Goal: Navigation & Orientation: Find specific page/section

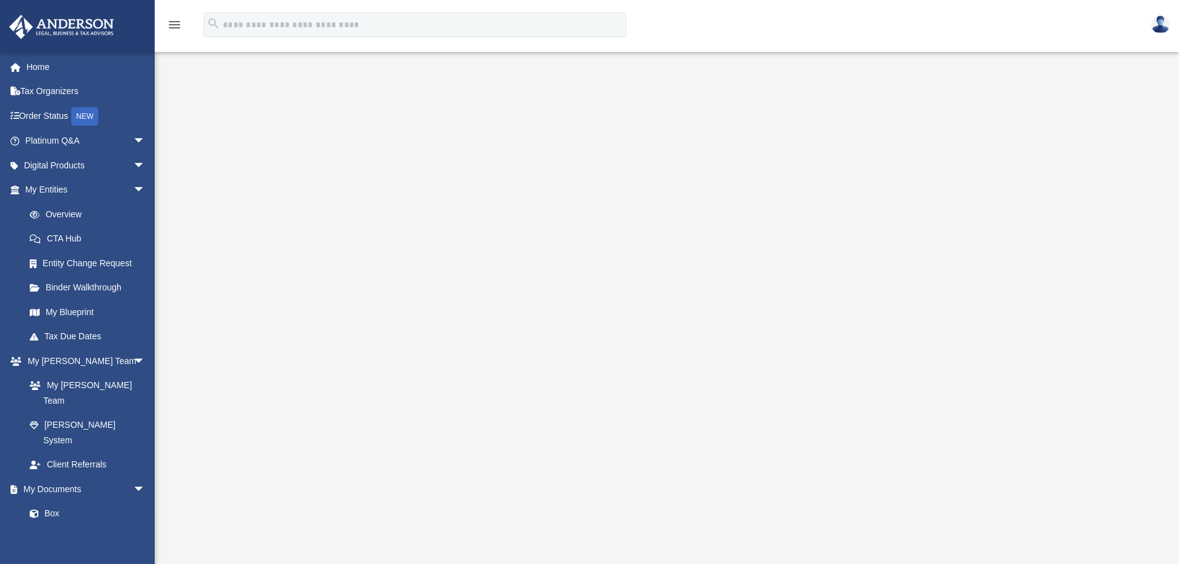
click at [1105, 115] on div at bounding box center [667, 333] width 922 height 495
click at [133, 164] on span "arrow_drop_down" at bounding box center [145, 165] width 25 height 25
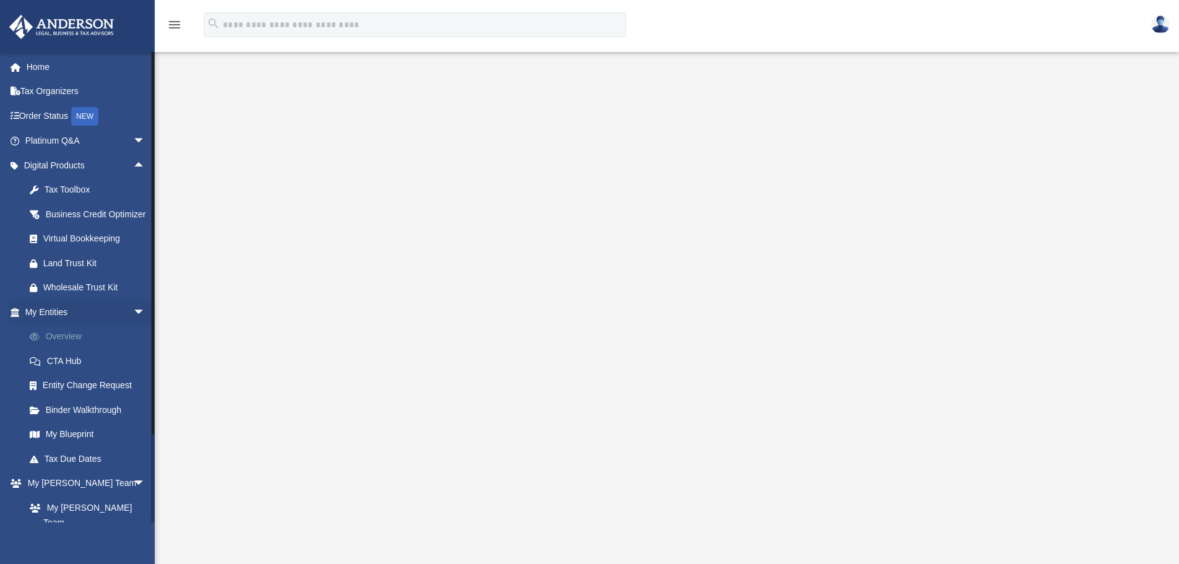
click at [67, 349] on link "Overview" at bounding box center [90, 336] width 147 height 25
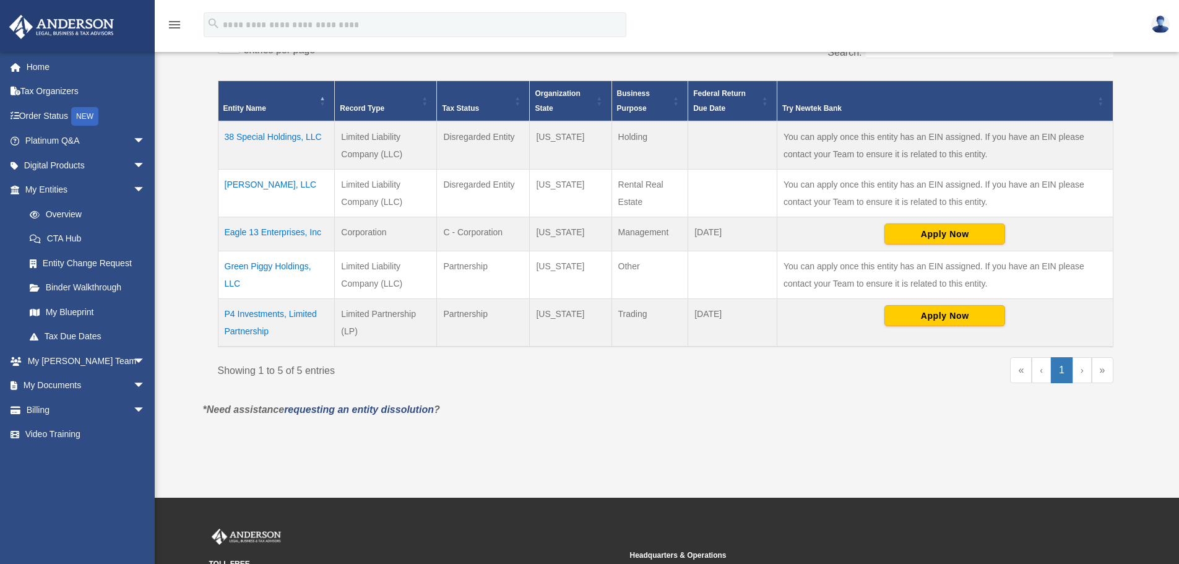
scroll to position [248, 0]
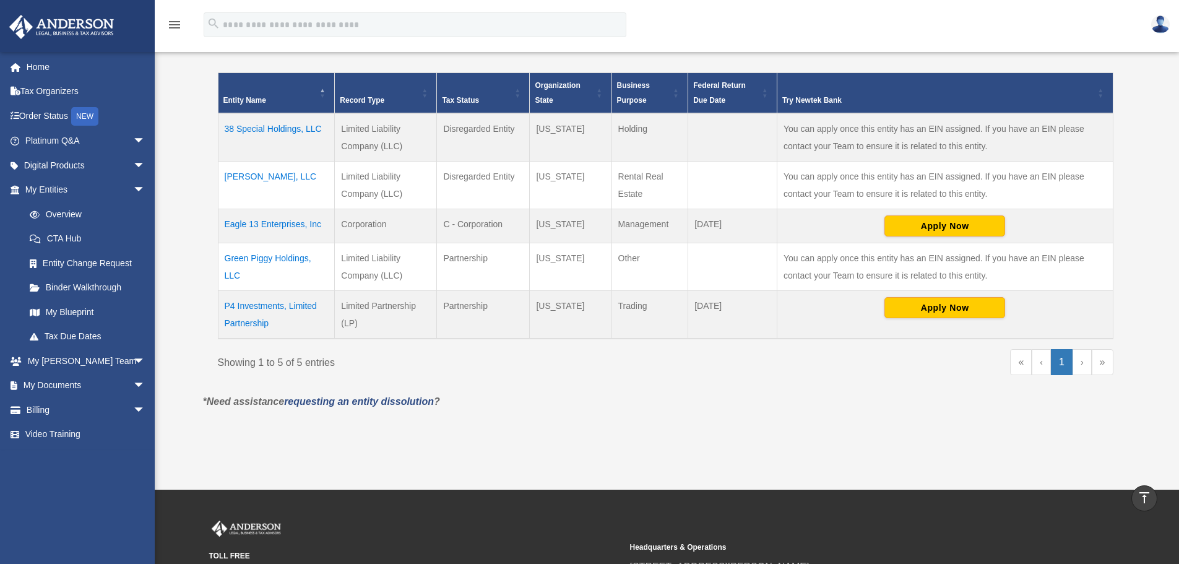
click at [1083, 360] on link "›" at bounding box center [1082, 362] width 19 height 26
click at [90, 313] on link "My Blueprint" at bounding box center [90, 312] width 147 height 25
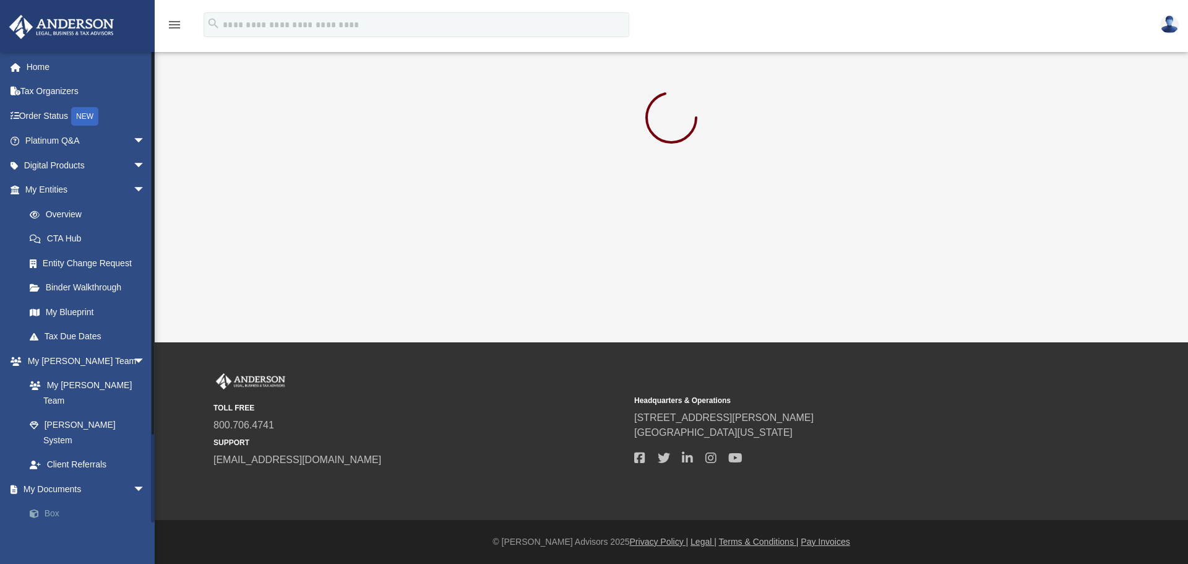
click at [55, 501] on link "Box" at bounding box center [90, 513] width 147 height 25
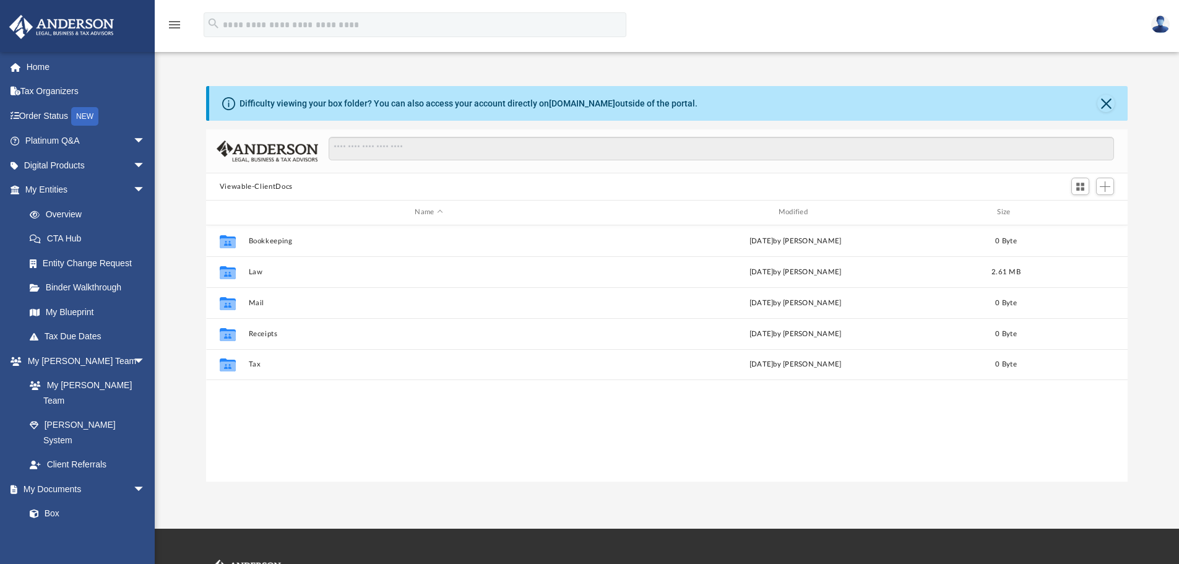
scroll to position [272, 912]
click at [89, 526] on link "Meeting Minutes" at bounding box center [90, 538] width 147 height 25
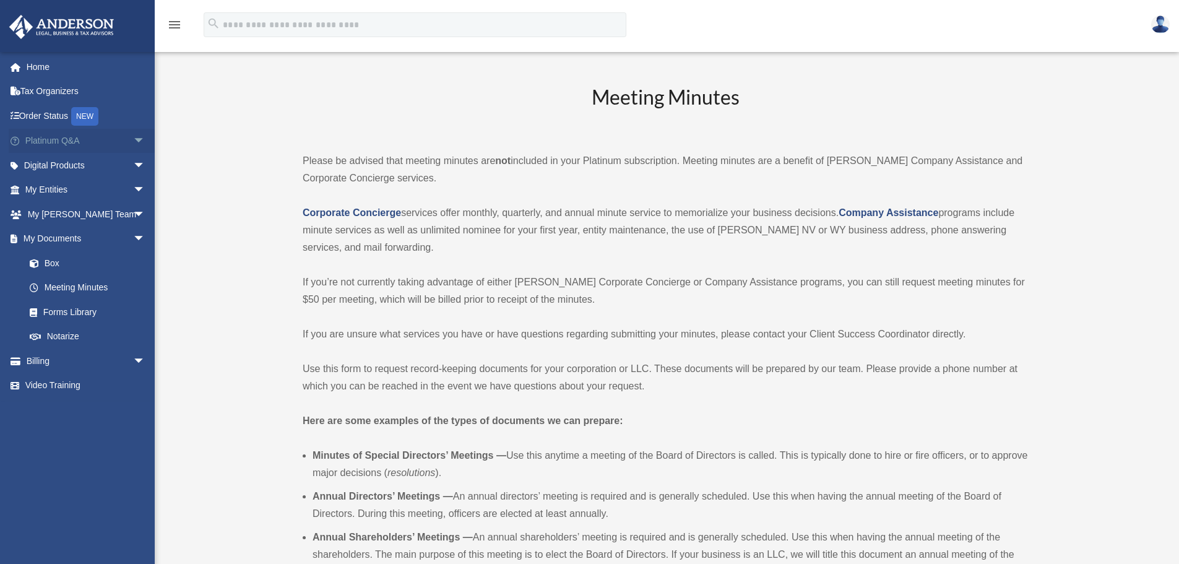
click at [133, 136] on span "arrow_drop_down" at bounding box center [145, 141] width 25 height 25
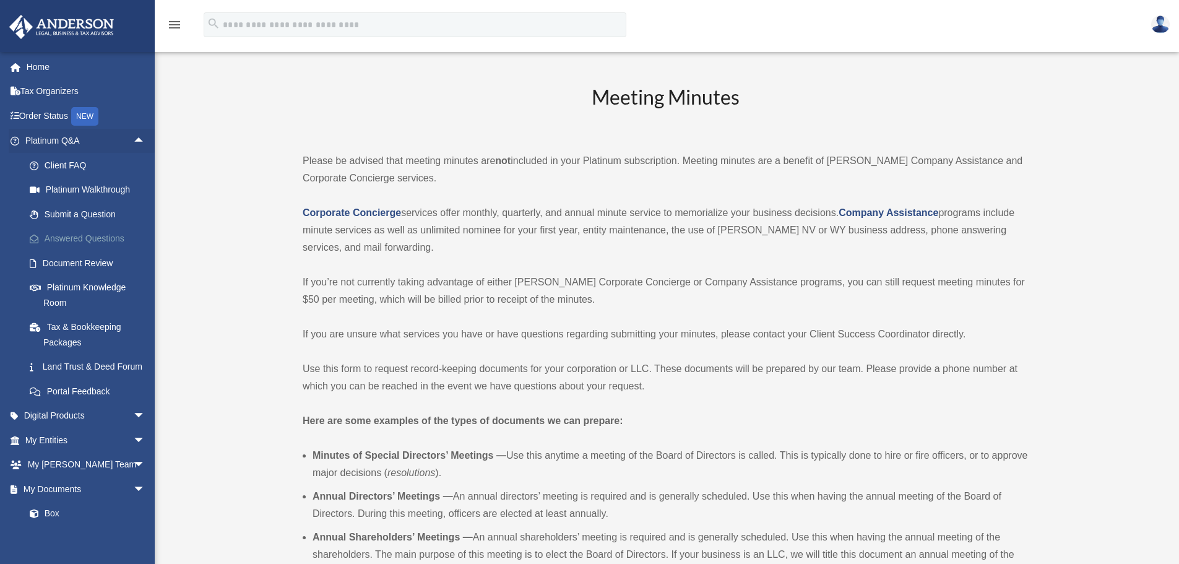
click at [82, 238] on link "Answered Questions" at bounding box center [90, 239] width 147 height 25
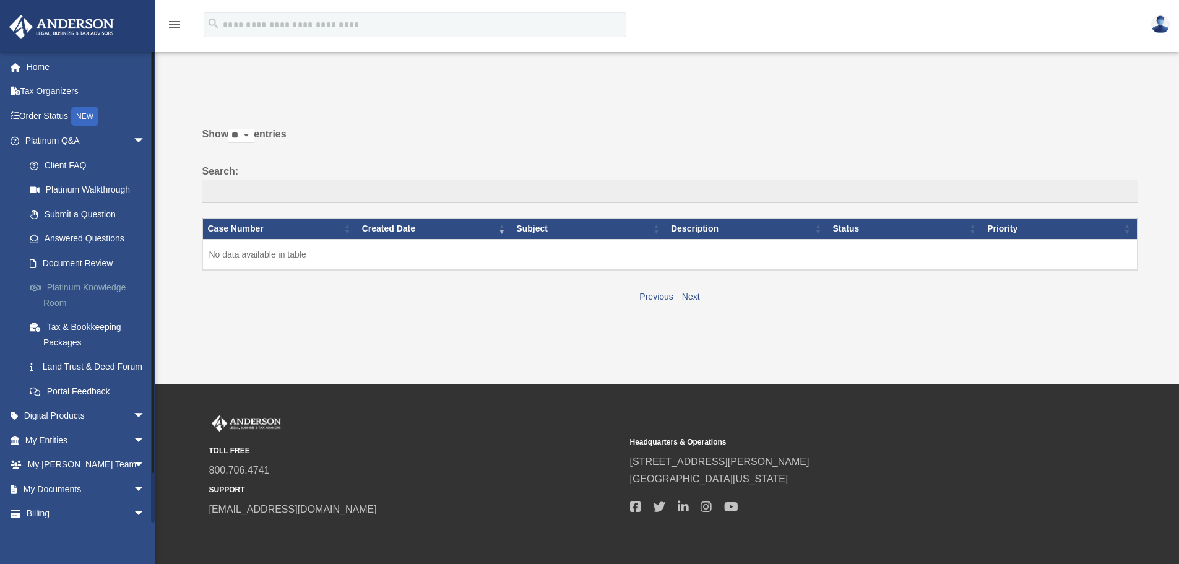
click at [79, 282] on link "Platinum Knowledge Room" at bounding box center [90, 295] width 147 height 40
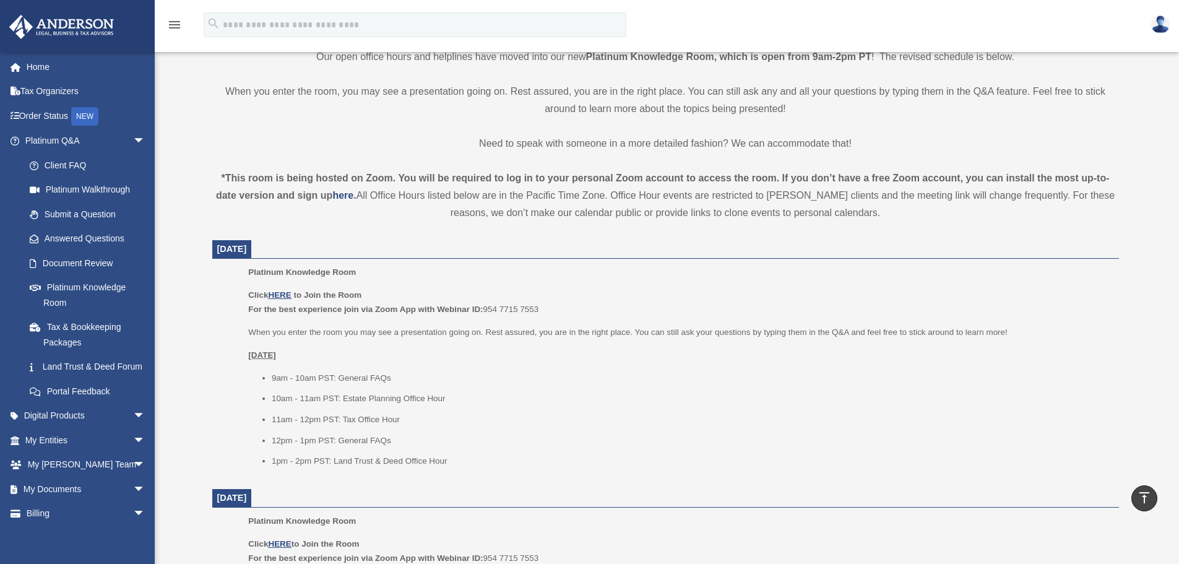
scroll to position [371, 0]
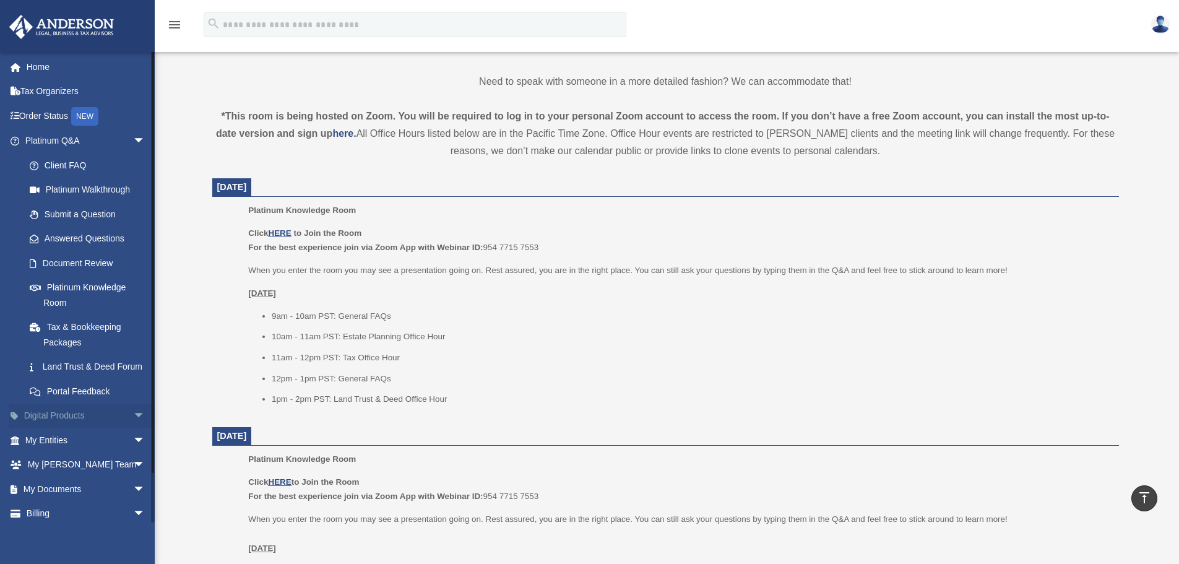
click at [133, 429] on span "arrow_drop_down" at bounding box center [145, 416] width 25 height 25
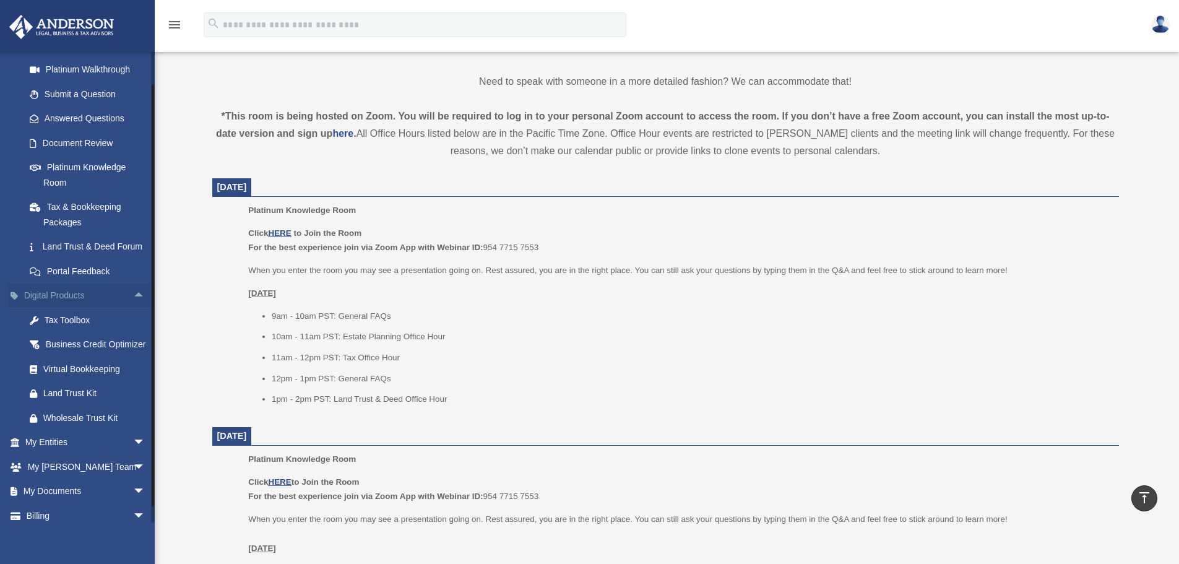
scroll to position [124, 0]
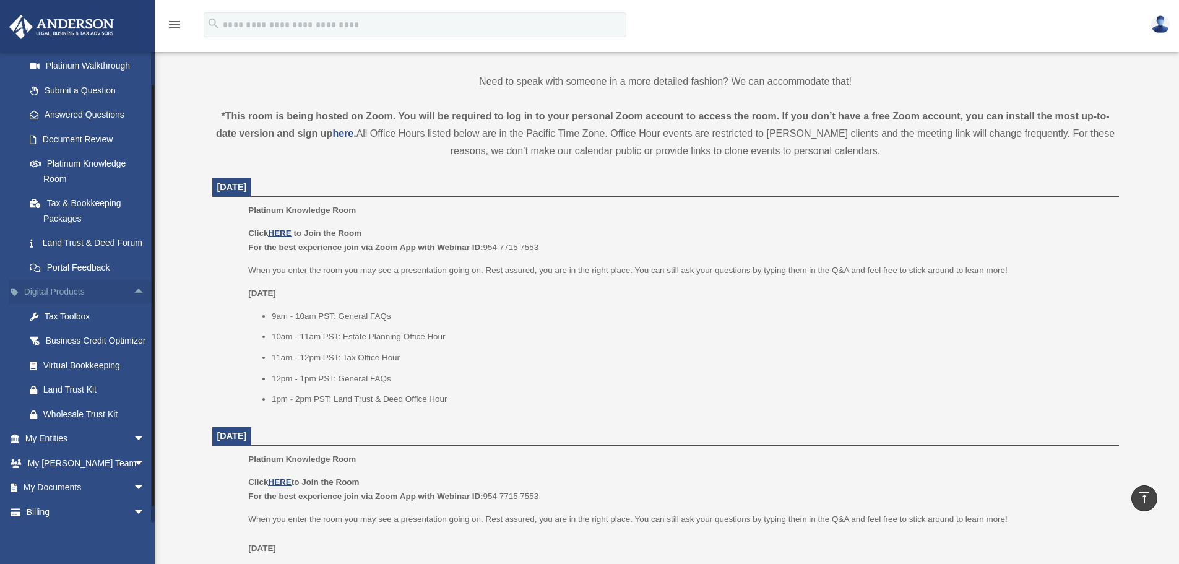
click at [133, 305] on span "arrow_drop_up" at bounding box center [145, 292] width 25 height 25
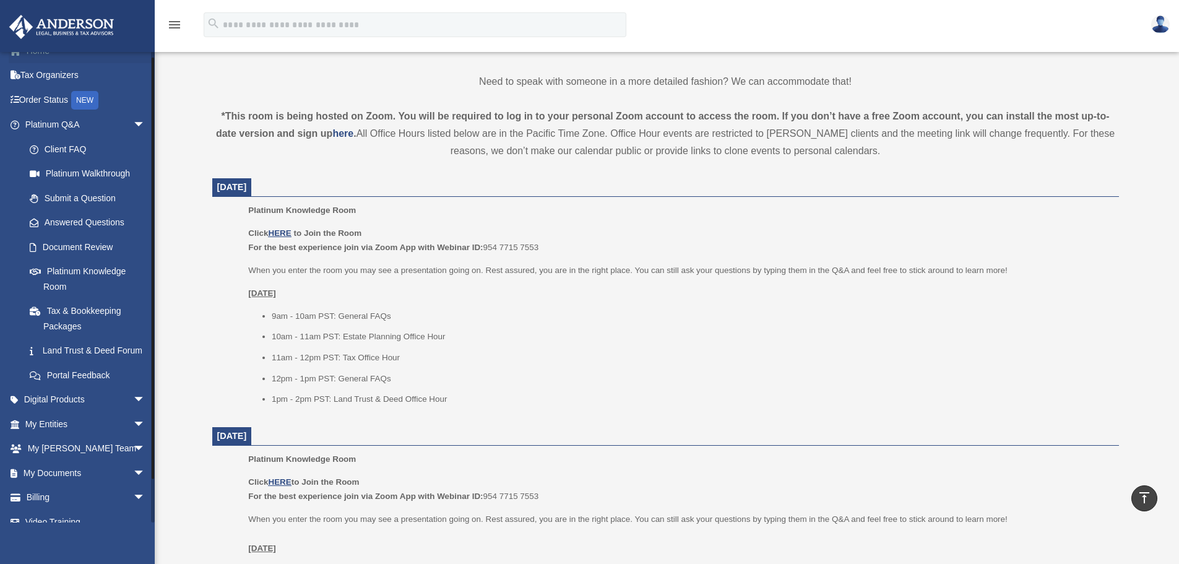
scroll to position [0, 0]
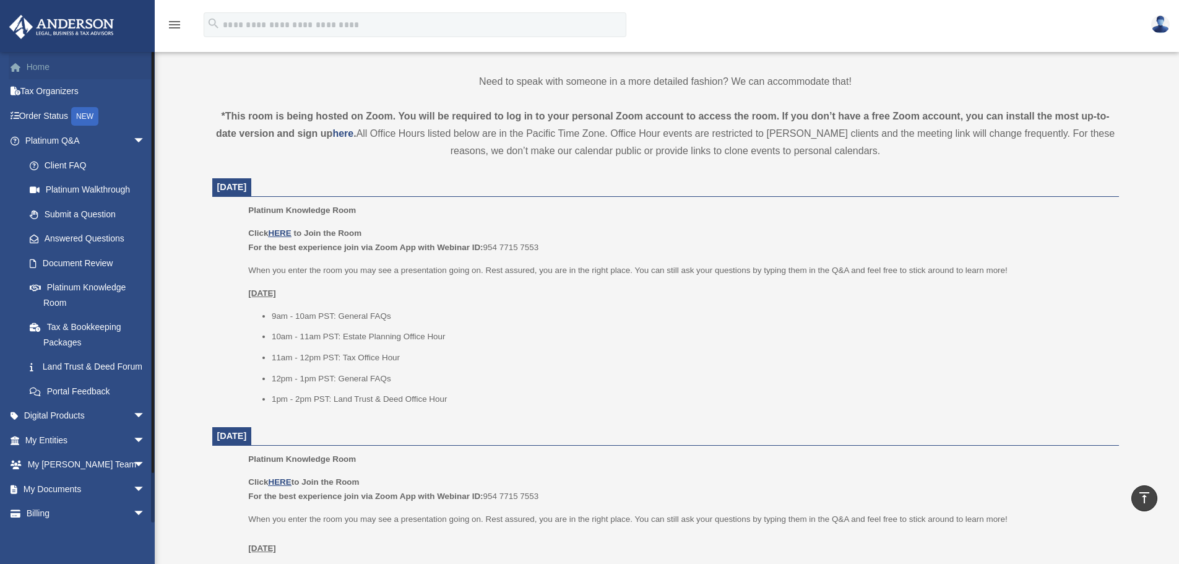
click at [37, 61] on link "Home" at bounding box center [86, 66] width 155 height 25
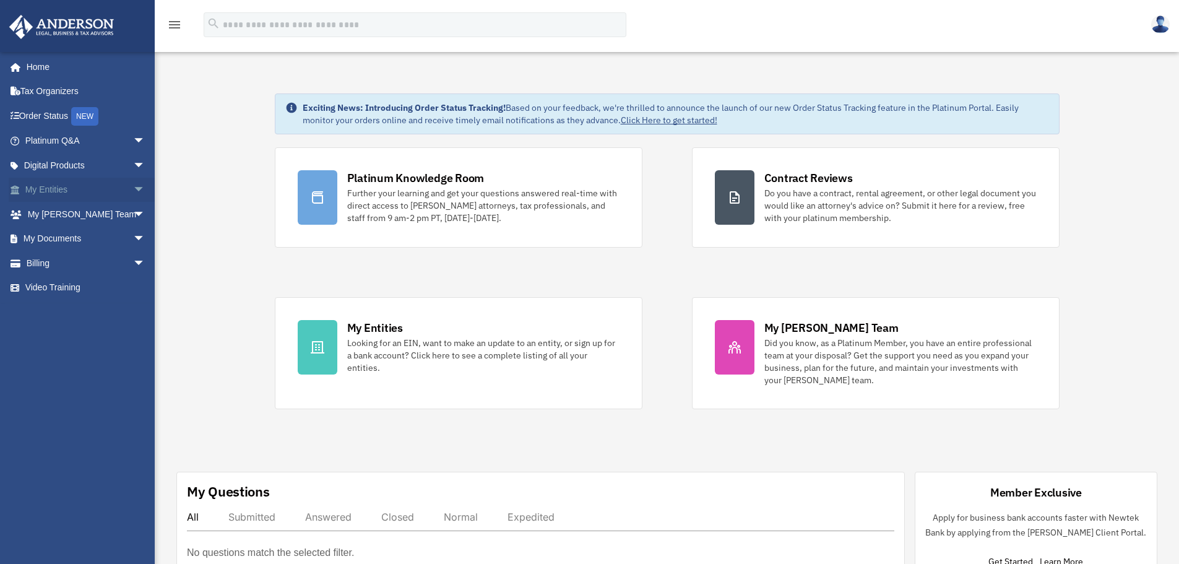
click at [133, 191] on span "arrow_drop_down" at bounding box center [145, 190] width 25 height 25
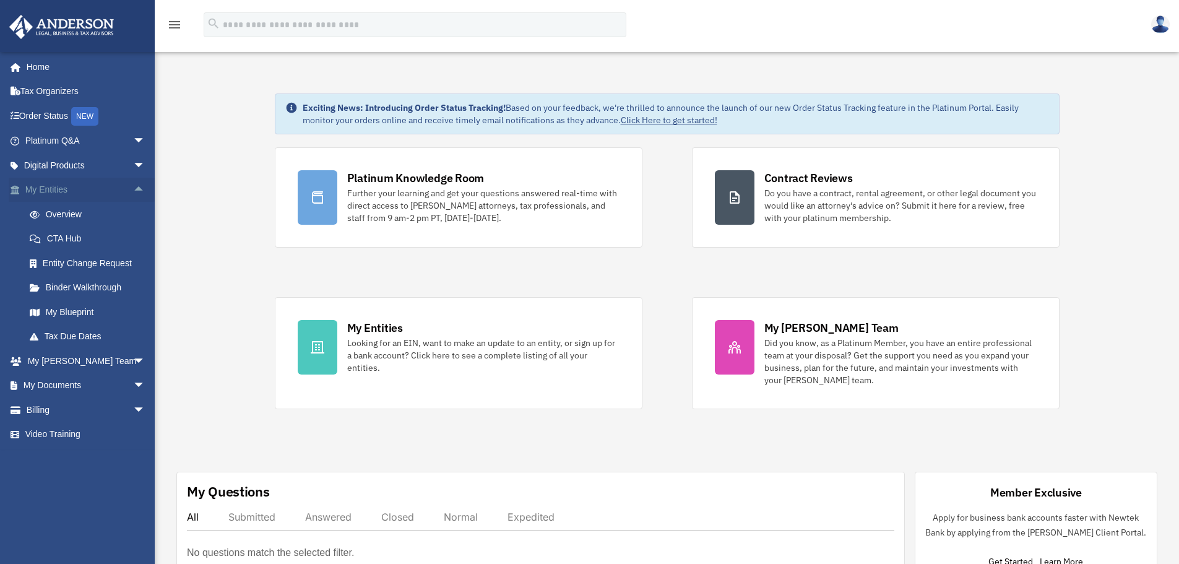
click at [133, 188] on span "arrow_drop_up" at bounding box center [145, 190] width 25 height 25
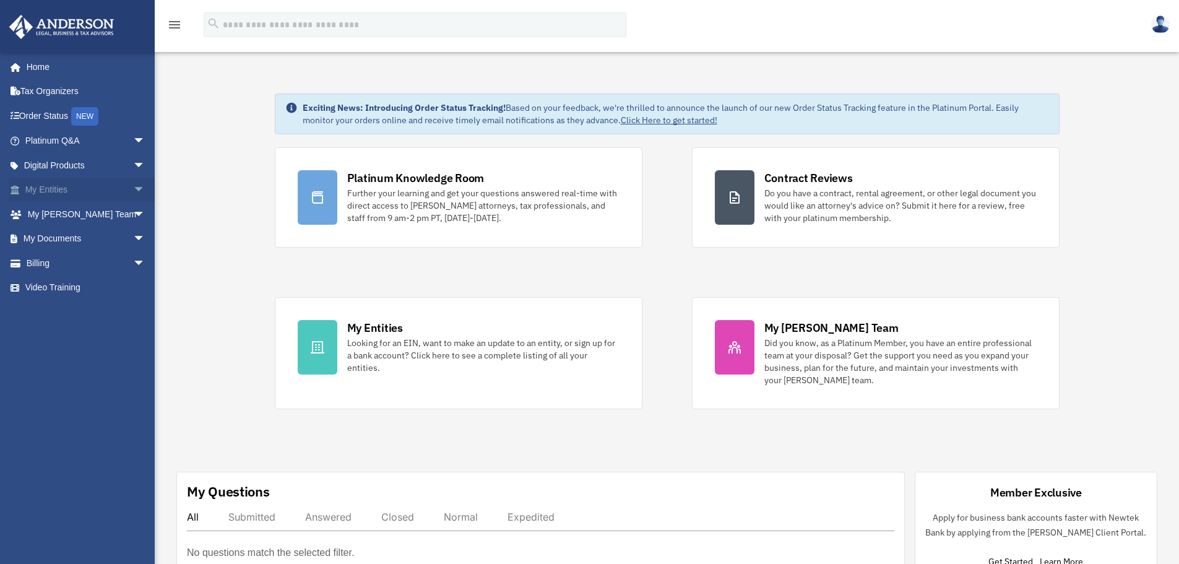
click at [133, 191] on span "arrow_drop_down" at bounding box center [145, 190] width 25 height 25
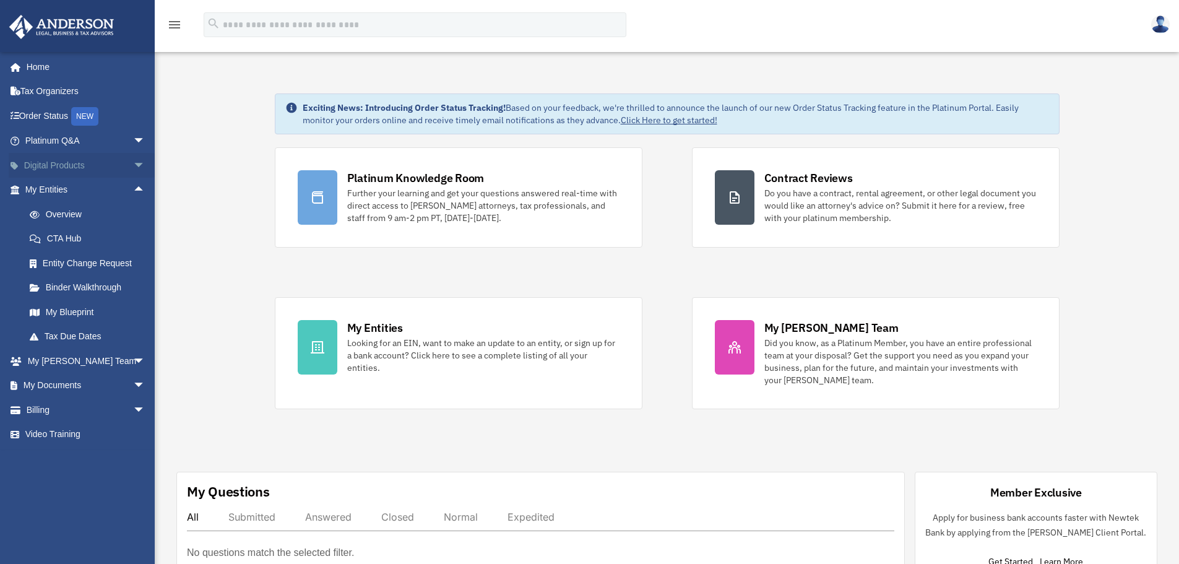
click at [133, 163] on span "arrow_drop_down" at bounding box center [145, 165] width 25 height 25
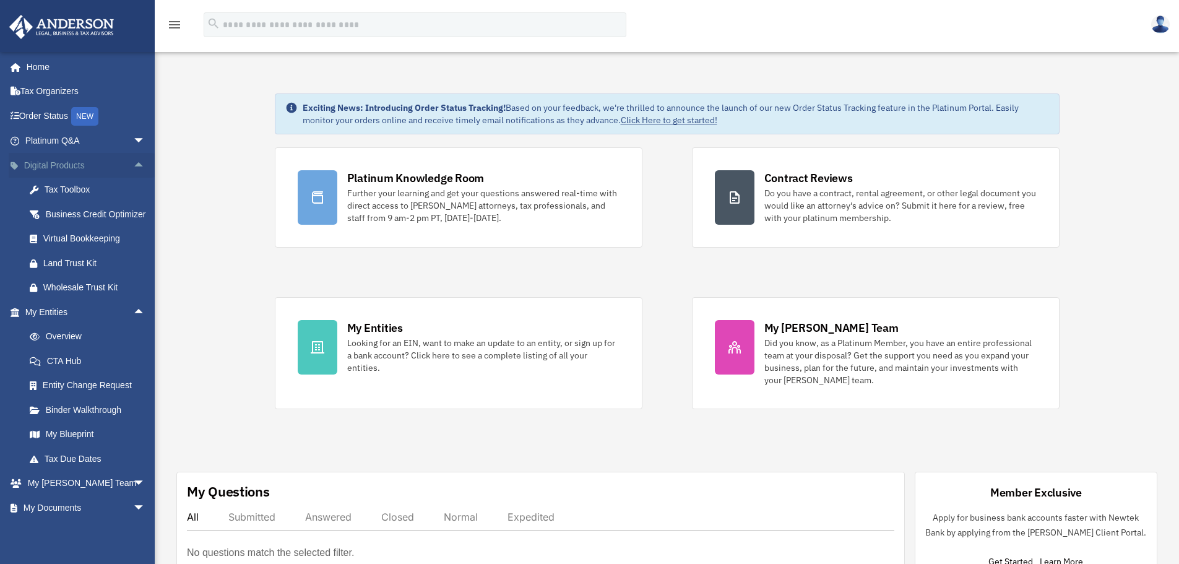
click at [133, 163] on span "arrow_drop_up" at bounding box center [145, 165] width 25 height 25
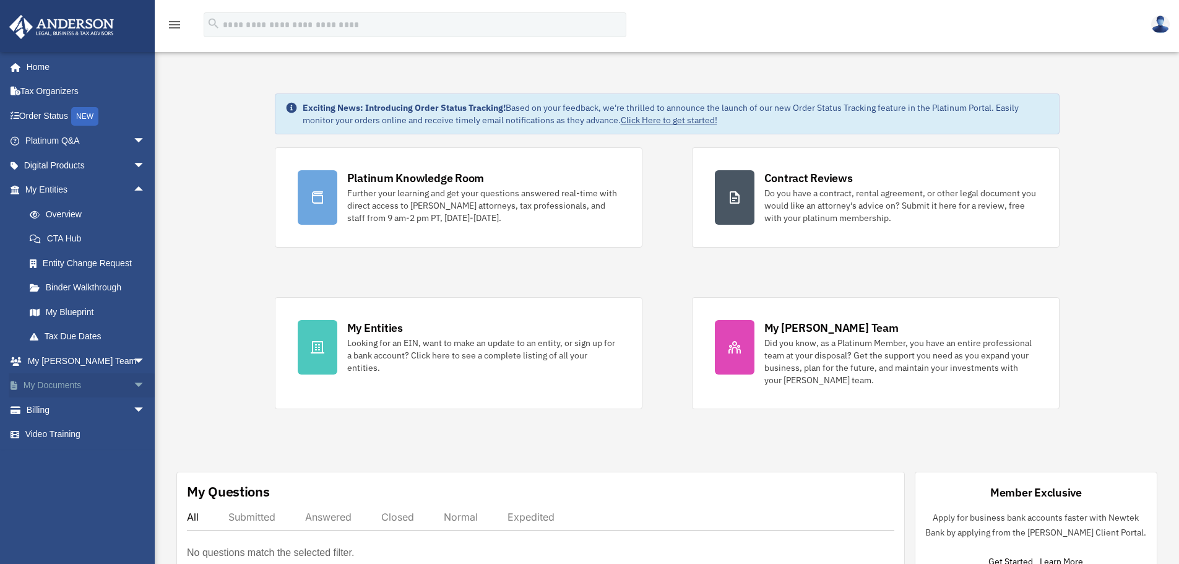
click at [133, 384] on span "arrow_drop_down" at bounding box center [145, 385] width 25 height 25
click at [74, 457] on link "Forms Library" at bounding box center [90, 458] width 147 height 25
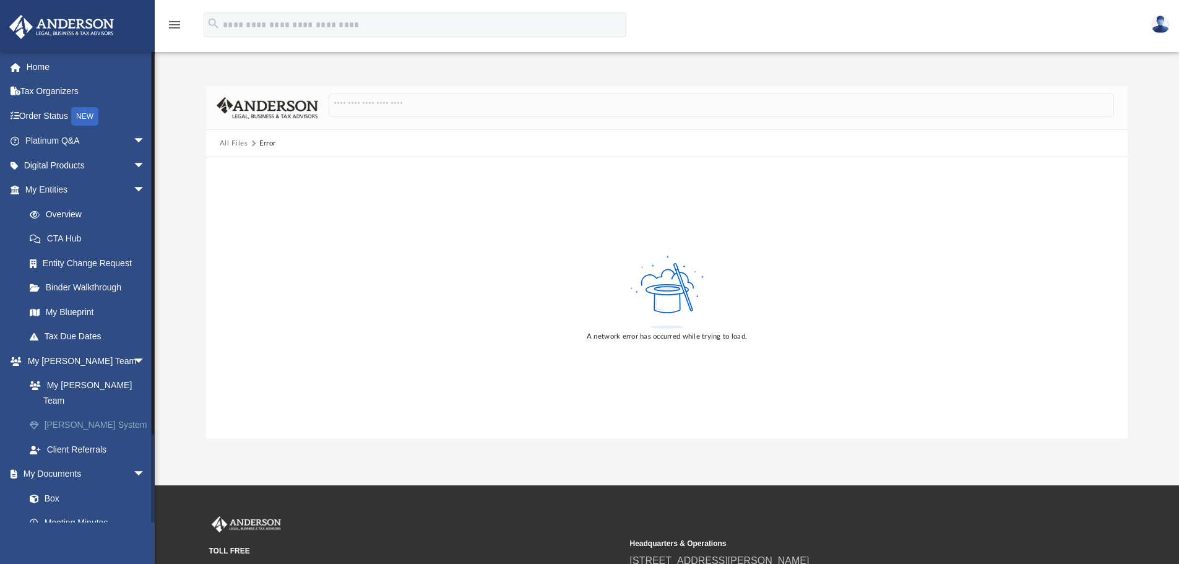
click at [103, 413] on link "[PERSON_NAME] System" at bounding box center [90, 425] width 147 height 25
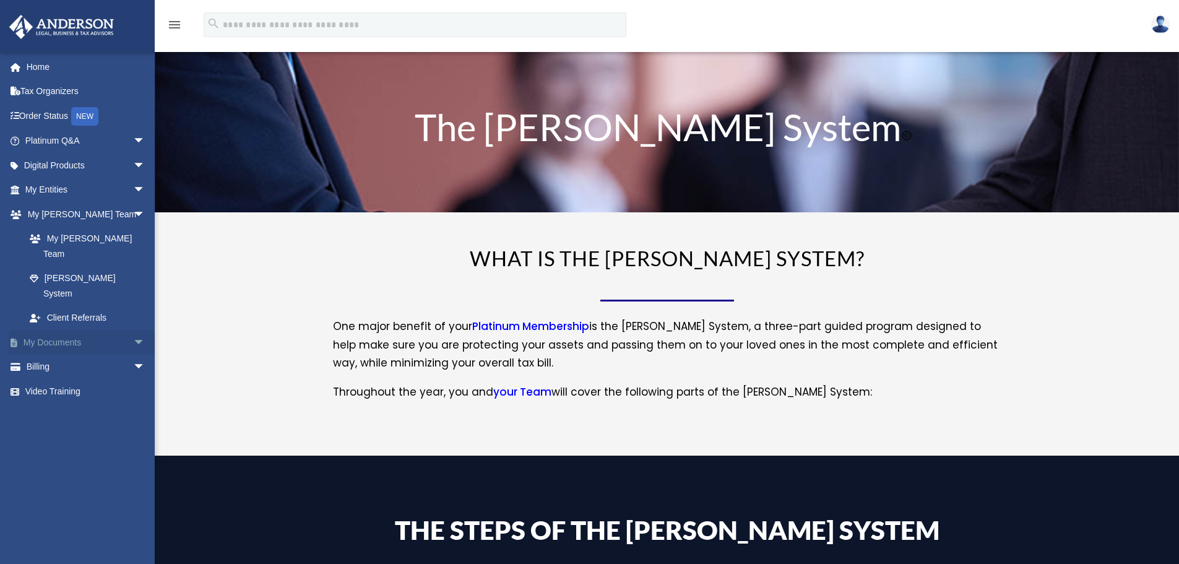
click at [133, 330] on span "arrow_drop_down" at bounding box center [145, 342] width 25 height 25
click at [48, 355] on link "Box" at bounding box center [90, 367] width 147 height 25
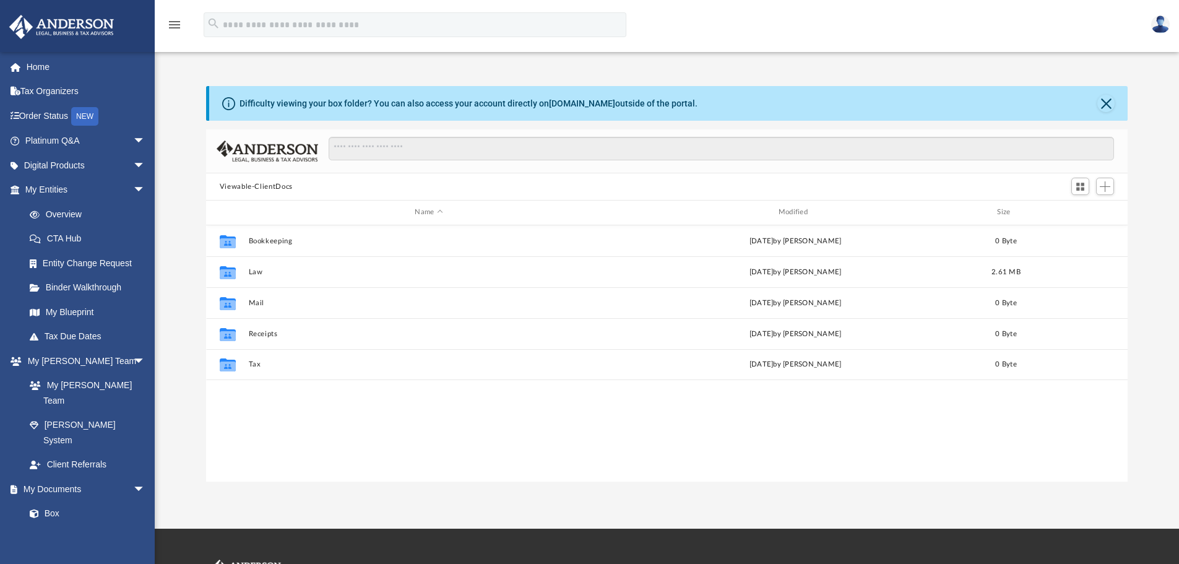
scroll to position [272, 912]
click at [65, 312] on link "My Blueprint" at bounding box center [90, 312] width 147 height 25
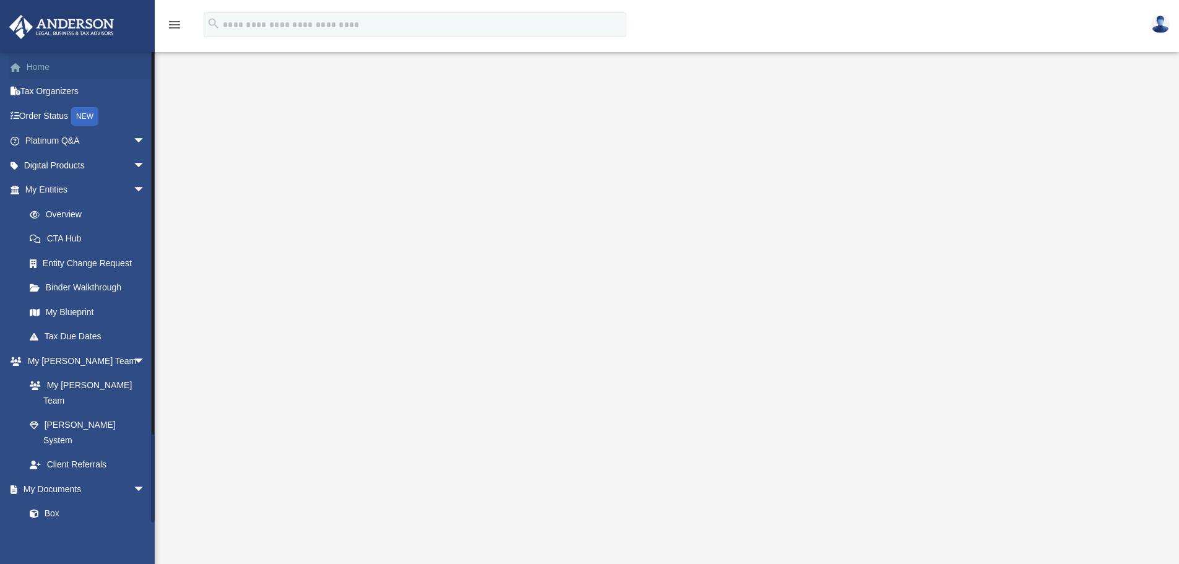
click at [49, 67] on link "Home" at bounding box center [86, 66] width 155 height 25
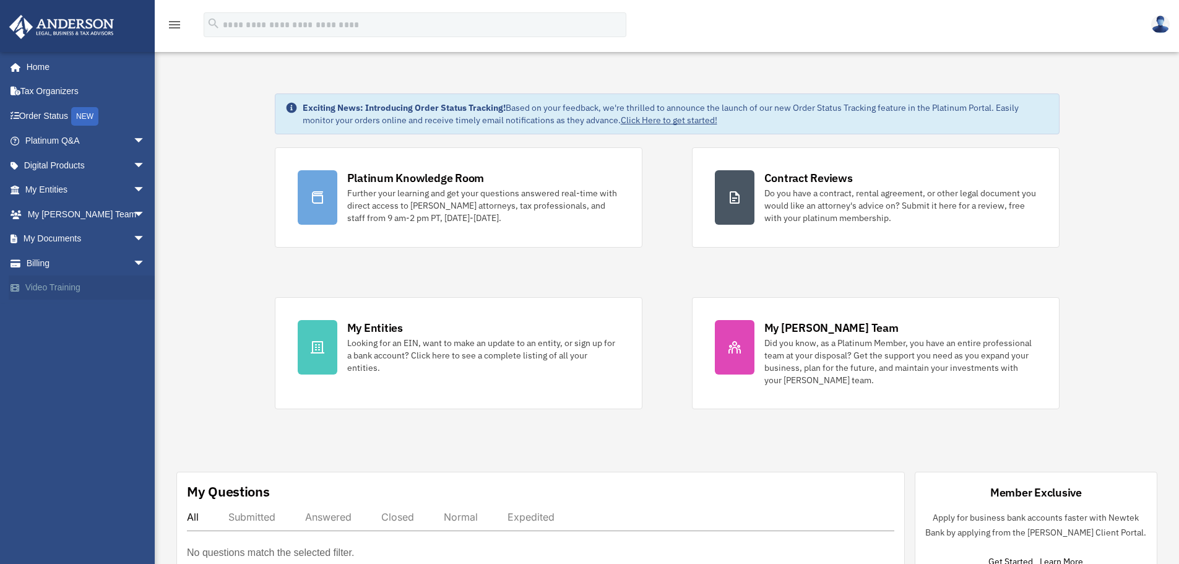
click at [61, 286] on link "Video Training" at bounding box center [86, 287] width 155 height 25
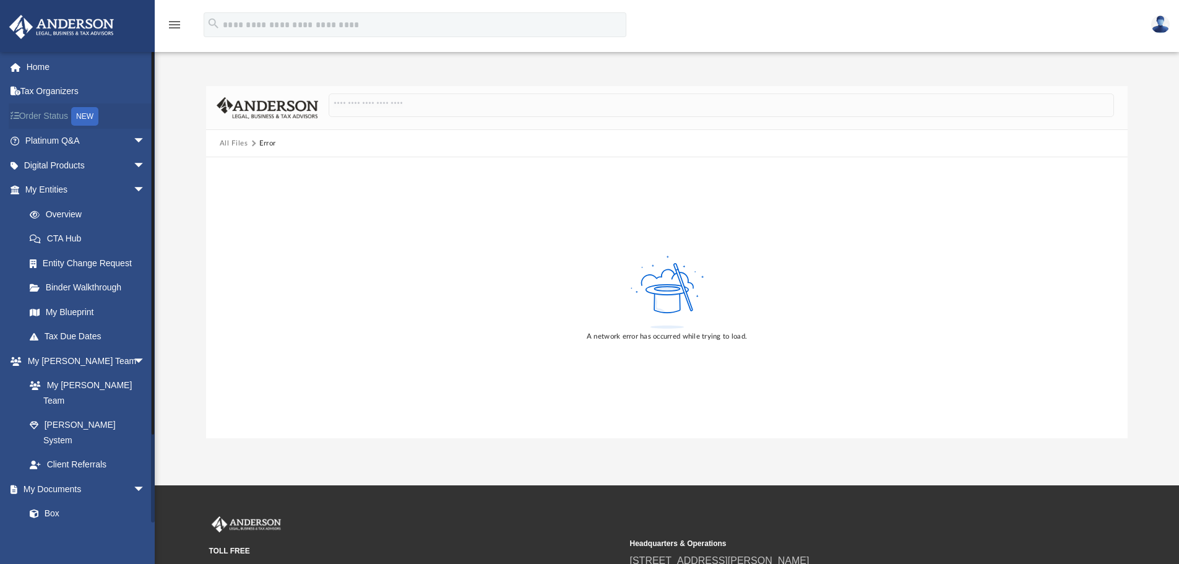
click at [48, 115] on link "Order Status NEW" at bounding box center [86, 115] width 155 height 25
